Goal: Transaction & Acquisition: Download file/media

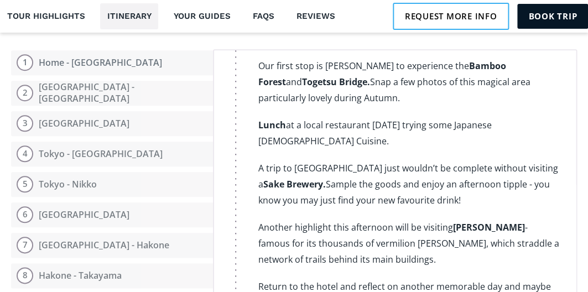
scroll to position [6191, 0]
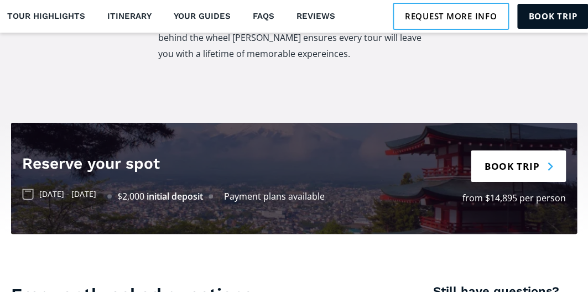
scroll to position [2315, 0]
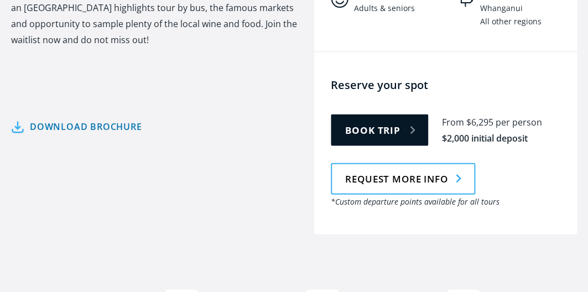
scroll to position [614, 0]
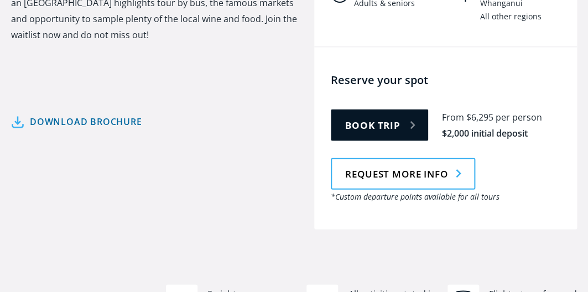
click at [127, 113] on link "Download brochure" at bounding box center [76, 121] width 131 height 16
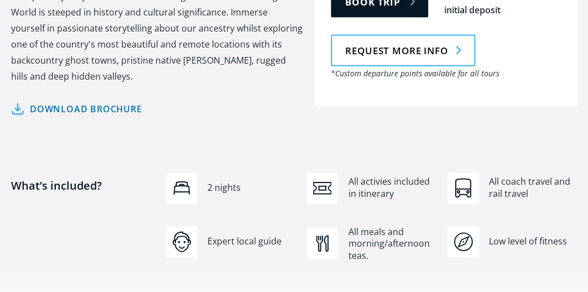
scroll to position [675, 0]
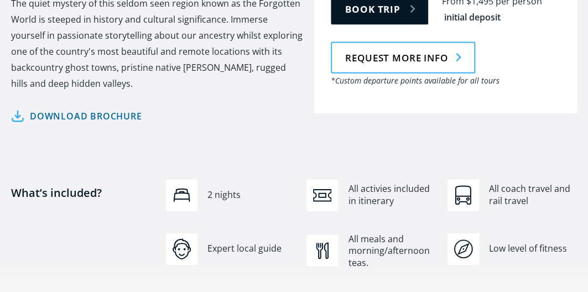
click at [130, 108] on link "Download brochure" at bounding box center [76, 116] width 131 height 16
